Goal: Task Accomplishment & Management: Manage account settings

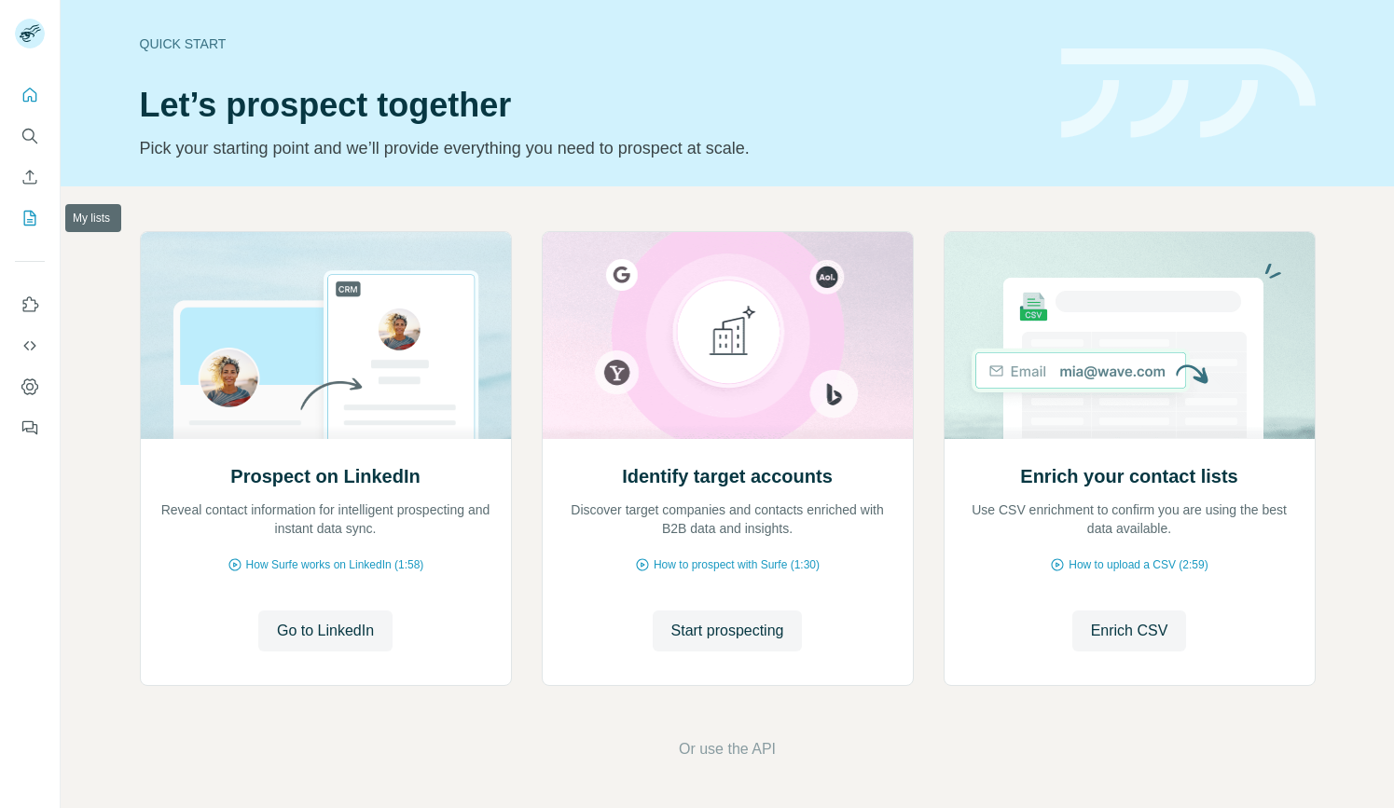
click at [26, 217] on icon "My lists" at bounding box center [30, 218] width 19 height 19
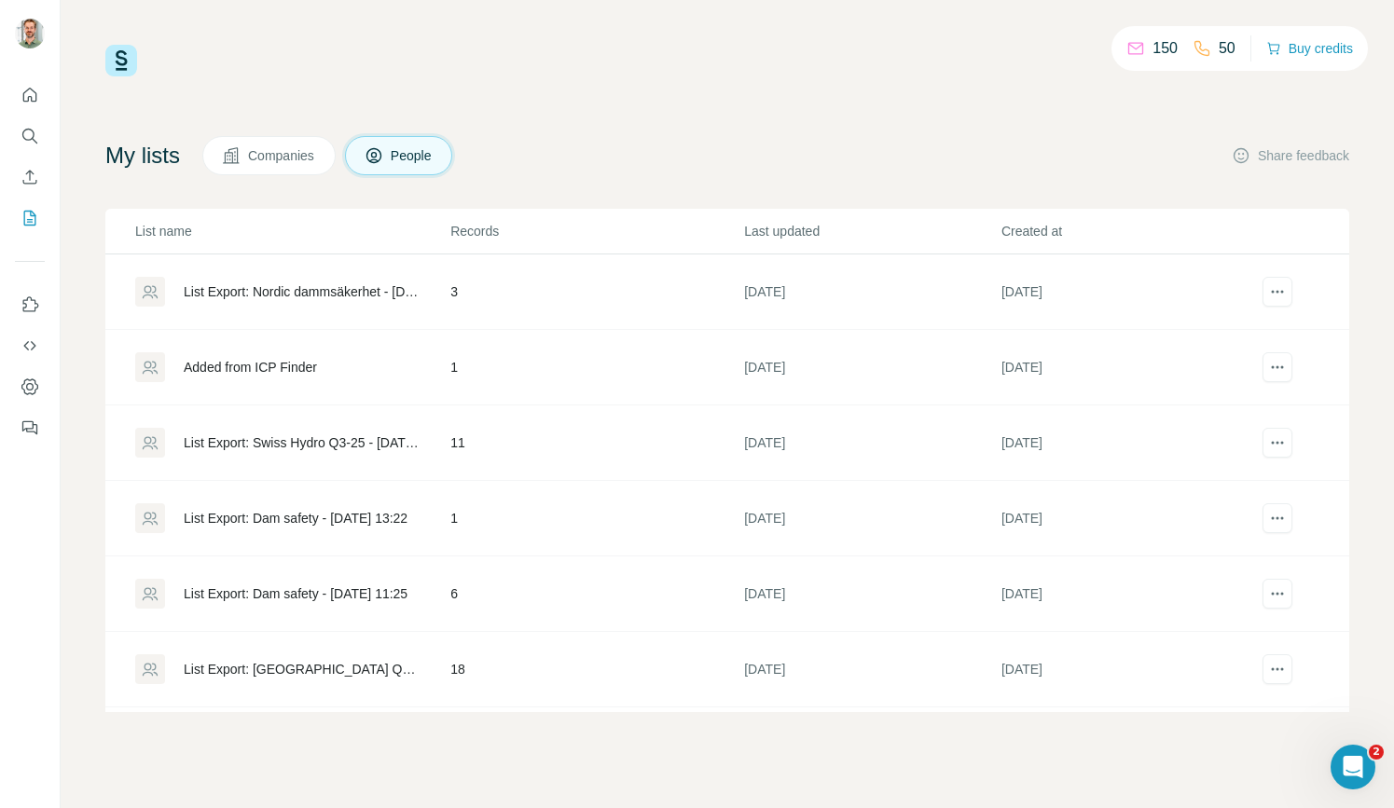
click at [266, 360] on div "Added from ICP Finder" at bounding box center [250, 367] width 133 height 19
